Goal: Find specific page/section: Find specific page/section

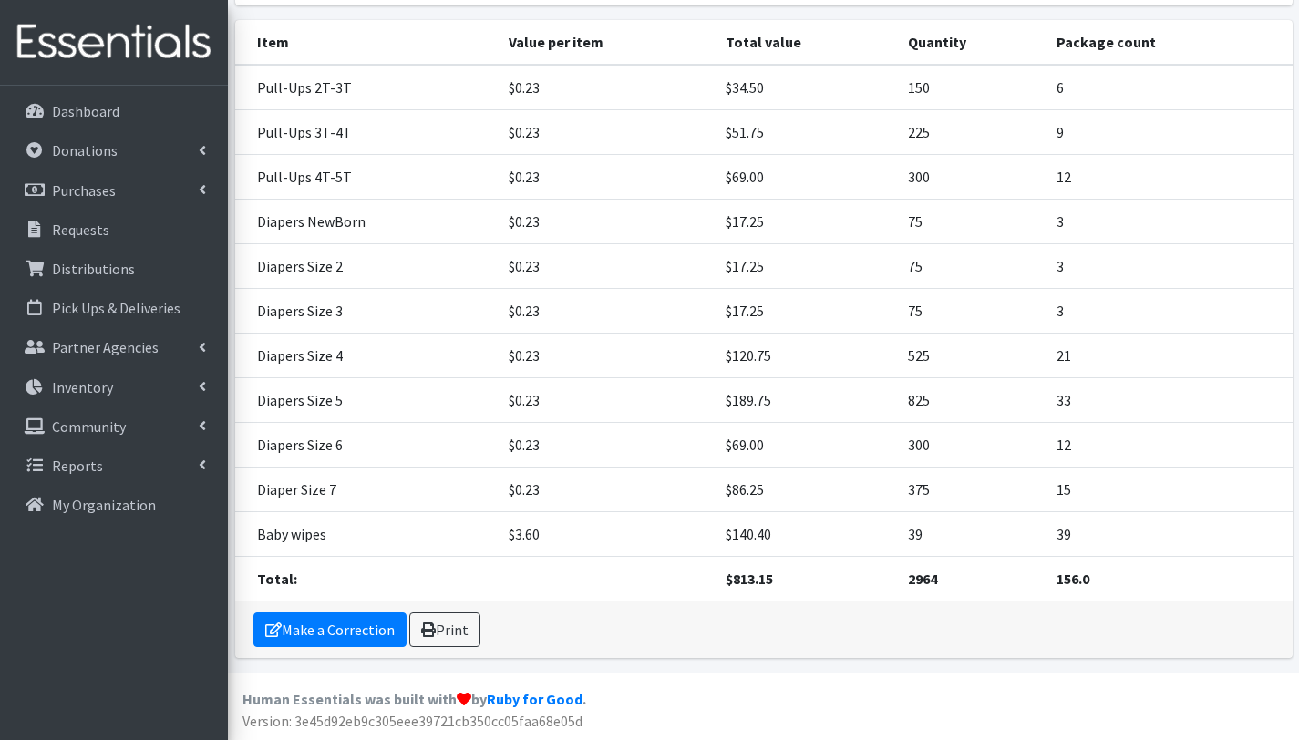
scroll to position [301, 0]
click at [93, 271] on p "Distributions" at bounding box center [93, 269] width 83 height 18
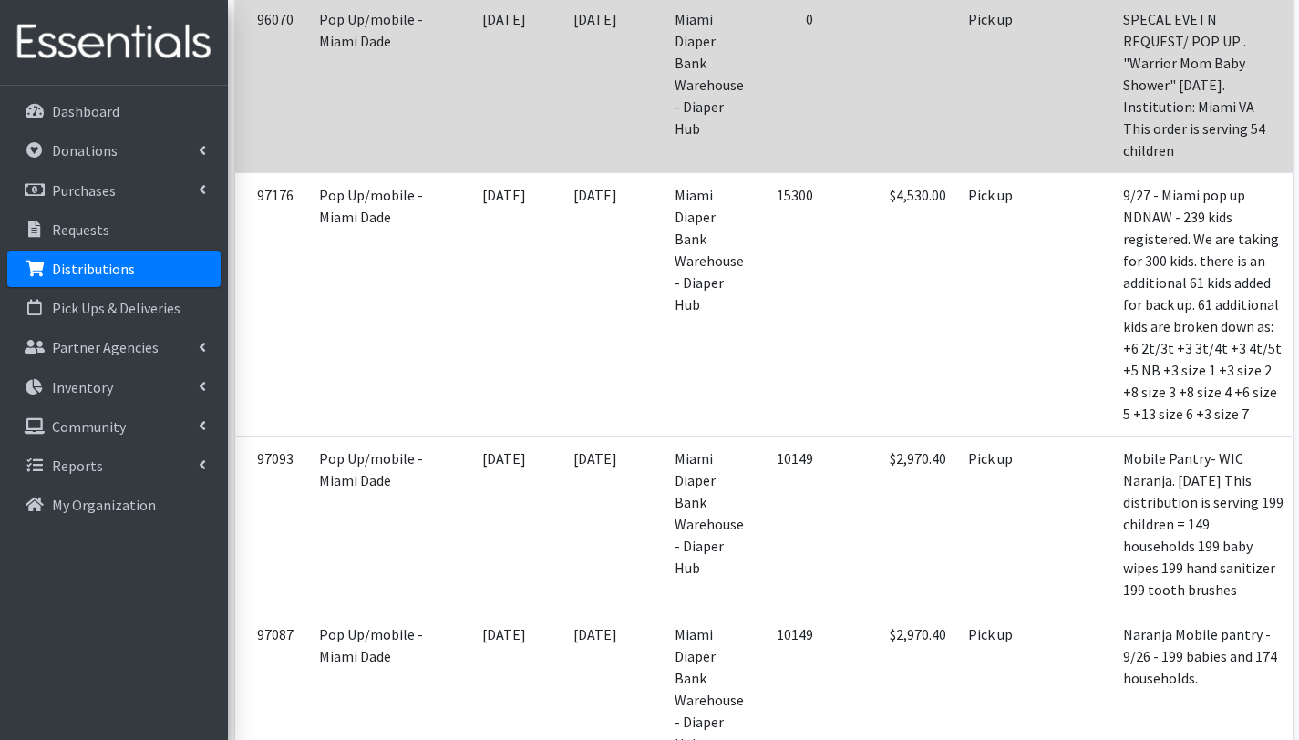
scroll to position [495, 0]
